Goal: Transaction & Acquisition: Purchase product/service

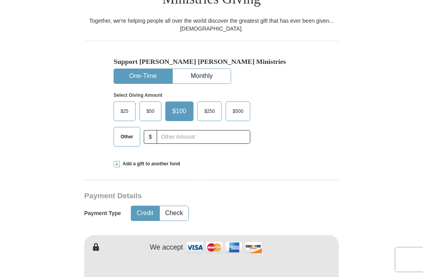
scroll to position [210, 0]
click at [129, 105] on span "$25" at bounding box center [125, 111] width 16 height 12
click at [0, 0] on input "$25" at bounding box center [0, 0] width 0 height 0
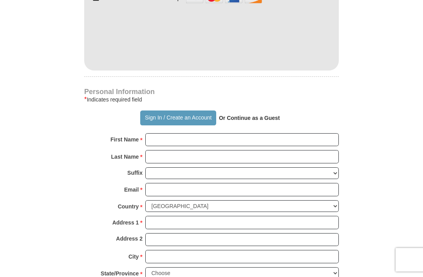
scroll to position [462, 0]
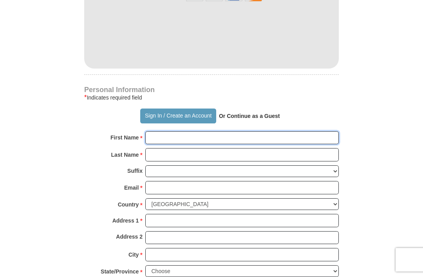
click at [250, 131] on input "First Name *" at bounding box center [241, 137] width 193 height 13
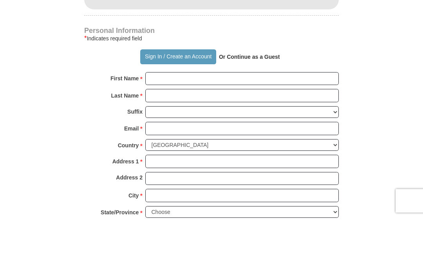
click at [263, 113] on strong "Or Continue as a Guest" at bounding box center [249, 116] width 61 height 6
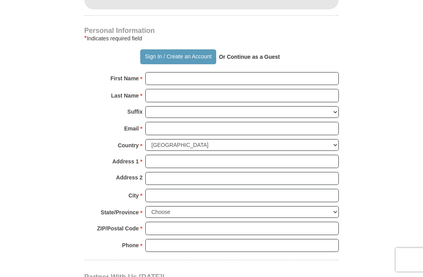
click at [267, 54] on strong "Or Continue as a Guest" at bounding box center [249, 57] width 61 height 6
click at [265, 54] on strong "Or Continue as a Guest" at bounding box center [249, 57] width 61 height 6
click at [259, 54] on strong "Or Continue as a Guest" at bounding box center [249, 57] width 61 height 6
click at [259, 50] on p "Or Continue as a Guest" at bounding box center [249, 56] width 67 height 13
click at [263, 50] on p "Or Continue as a Guest" at bounding box center [249, 56] width 67 height 13
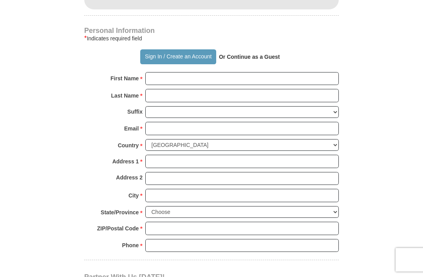
click at [262, 50] on p "Or Continue as a Guest" at bounding box center [249, 56] width 67 height 13
click at [270, 50] on p "Or Continue as a Guest" at bounding box center [249, 56] width 67 height 13
click at [245, 54] on strong "Or Continue as a Guest" at bounding box center [249, 57] width 61 height 6
click at [249, 50] on p "Or Continue as a Guest" at bounding box center [249, 56] width 67 height 13
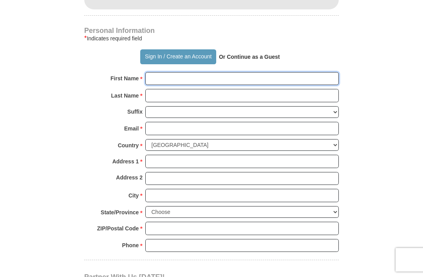
click at [240, 72] on input "First Name *" at bounding box center [241, 78] width 193 height 13
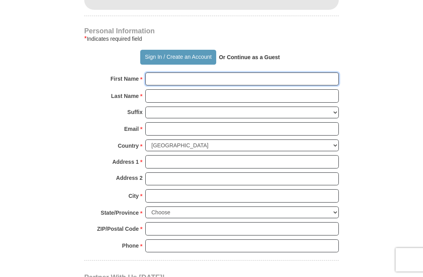
type input "[PERSON_NAME] [PERSON_NAME]"
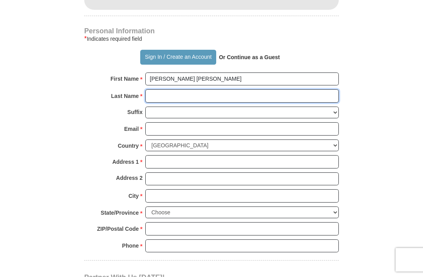
type input "Shyr"
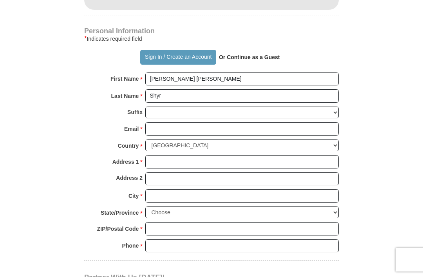
scroll to position [521, 0]
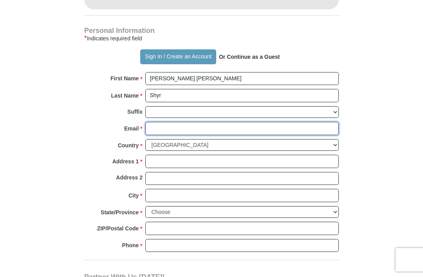
click at [250, 122] on input "Email *" at bounding box center [241, 128] width 193 height 13
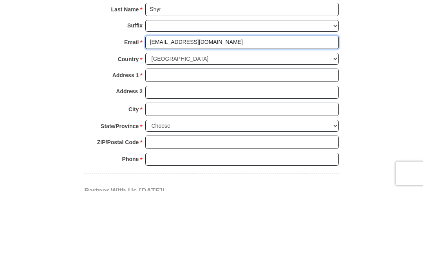
type input "[EMAIL_ADDRESS][DOMAIN_NAME]"
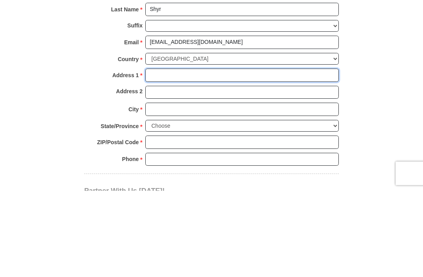
click at [281, 155] on input "Address 1 *" at bounding box center [241, 161] width 193 height 13
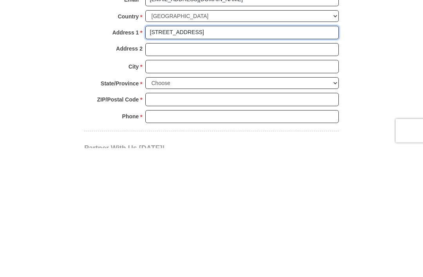
type input "[STREET_ADDRESS]"
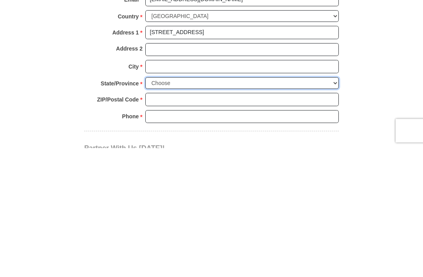
click at [277, 206] on select "Choose [US_STATE] [US_STATE] [US_STATE] [US_STATE] [US_STATE] Armed Forces Amer…" at bounding box center [241, 212] width 193 height 12
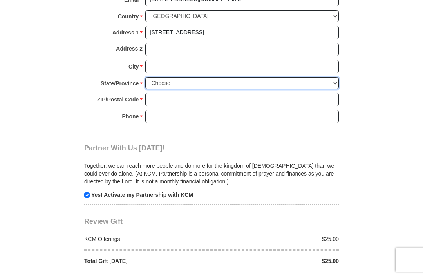
select select "CA"
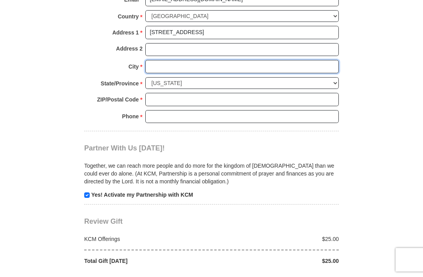
click at [272, 60] on input "City *" at bounding box center [241, 66] width 193 height 13
type input "Walnut"
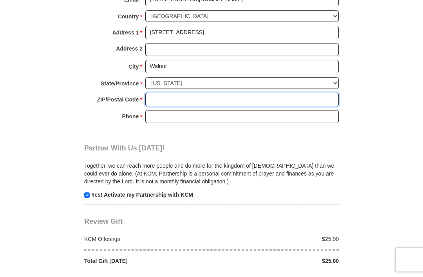
click at [216, 93] on input "ZIP/Postal Code *" at bounding box center [241, 99] width 193 height 13
type input "k"
type input "91789"
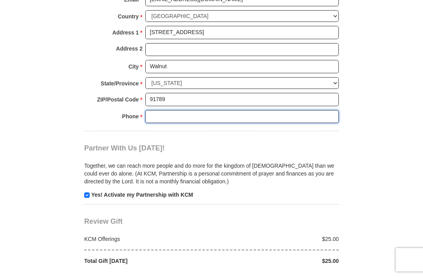
click at [274, 110] on input "Phone * *" at bounding box center [241, 116] width 193 height 13
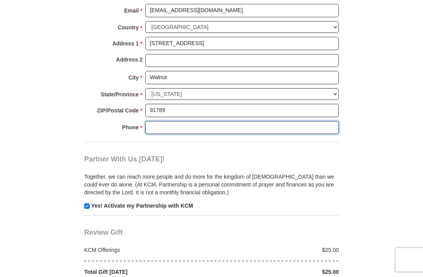
scroll to position [634, 0]
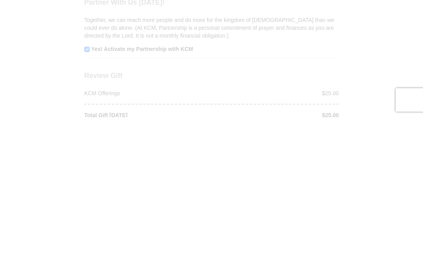
scroll to position [796, 0]
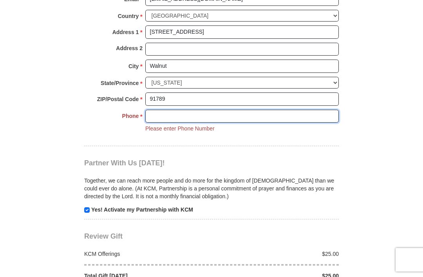
click at [247, 110] on input "Phone * *" at bounding box center [241, 116] width 193 height 13
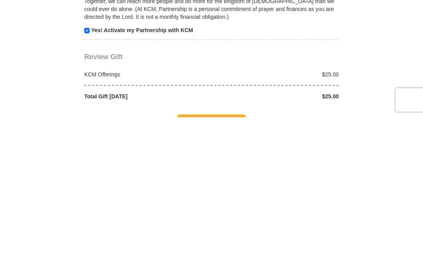
scroll to position [673, 0]
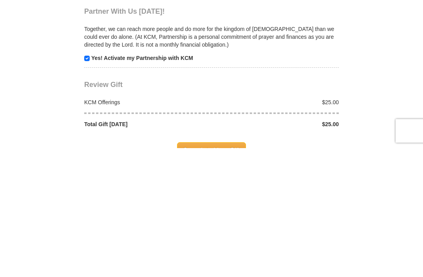
type input "6267567917"
click at [222, 271] on span "Complete Your Gift" at bounding box center [211, 279] width 69 height 16
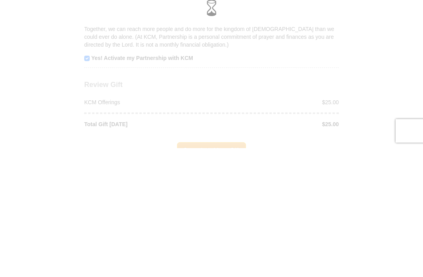
scroll to position [801, 0]
